Goal: Check status: Check status

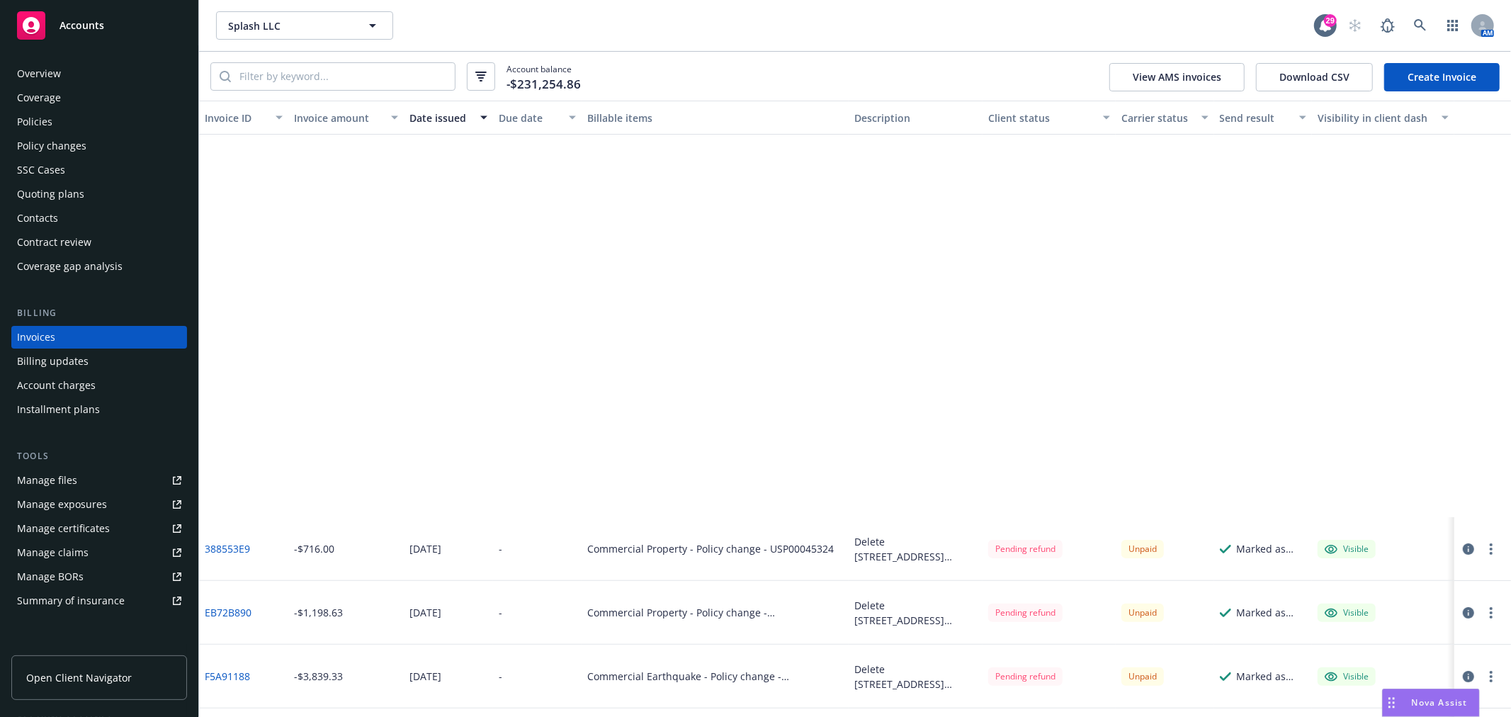
scroll to position [137, 0]
